Goal: Find specific page/section: Find specific page/section

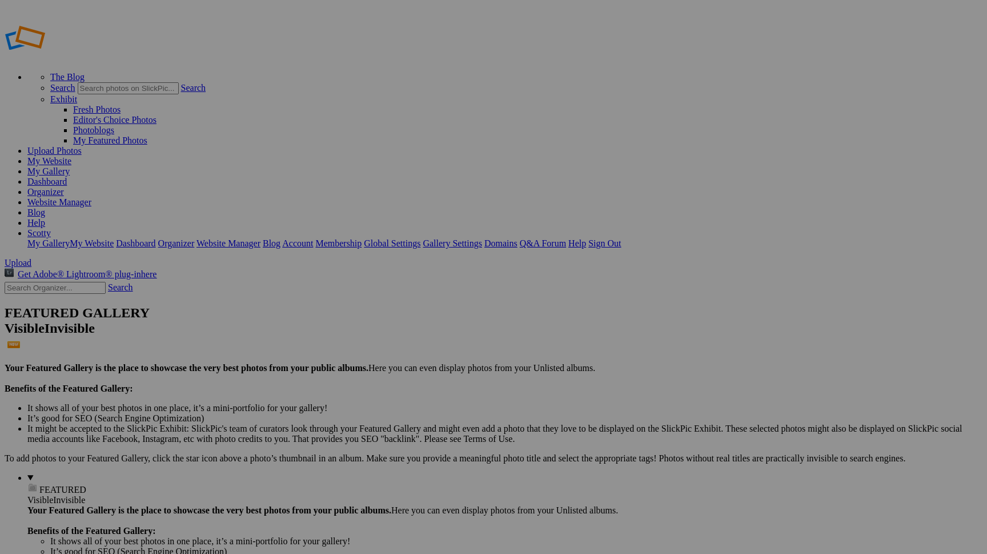
type input "versayce"
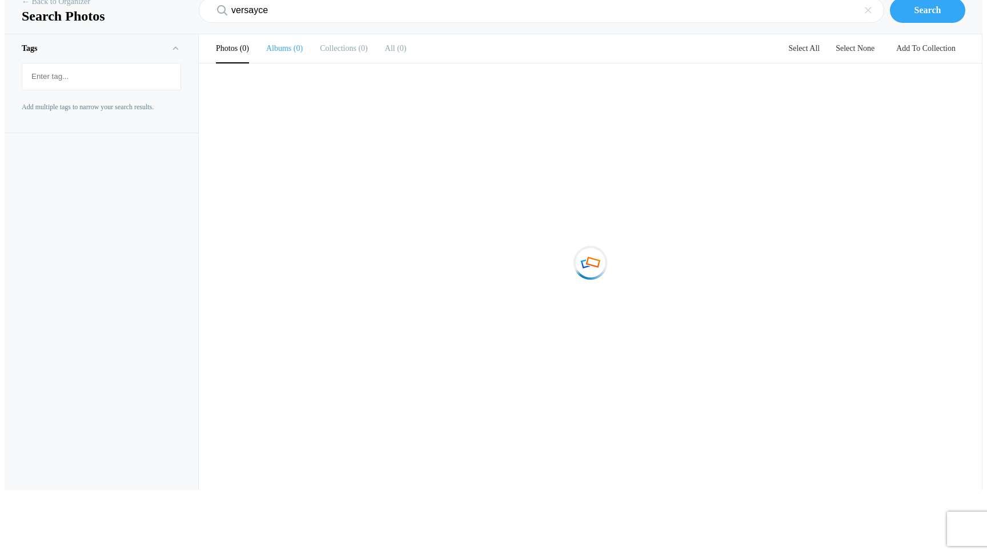
click at [286, 53] on b "Albums" at bounding box center [278, 48] width 25 height 9
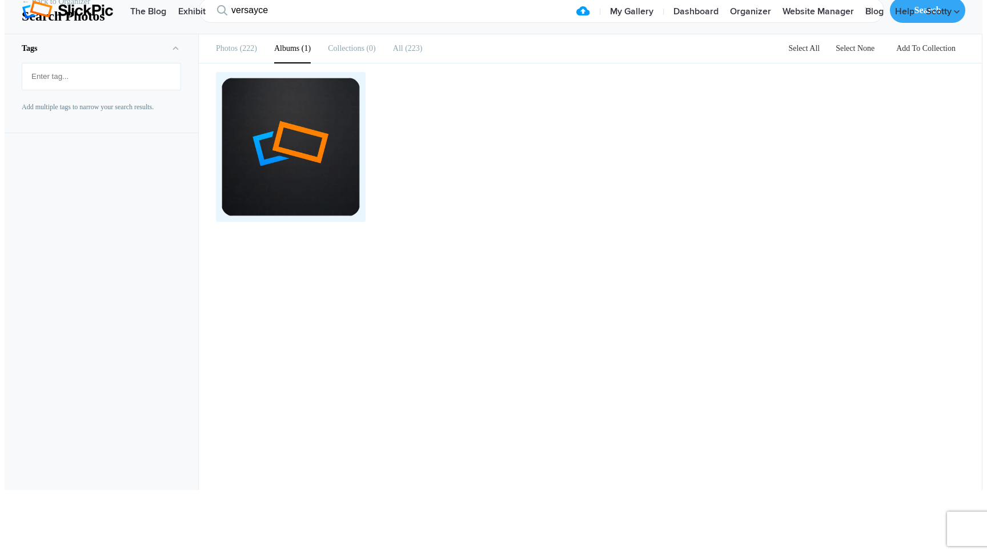
click at [275, 216] on div at bounding box center [291, 147] width 138 height 138
click at [287, 216] on div at bounding box center [291, 147] width 138 height 138
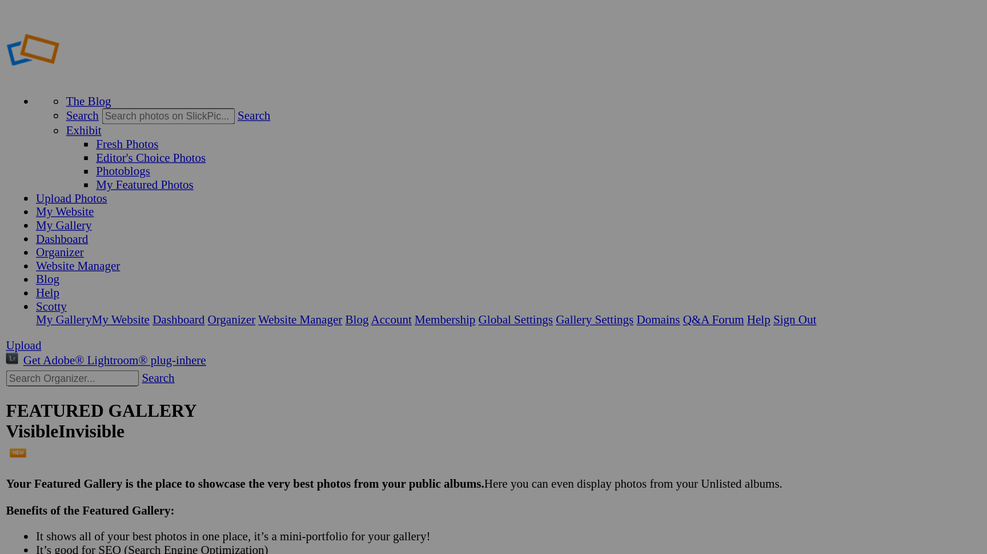
click at [61, 282] on input "text" at bounding box center [55, 288] width 101 height 12
type input "396"
